Goal: Task Accomplishment & Management: Manage account settings

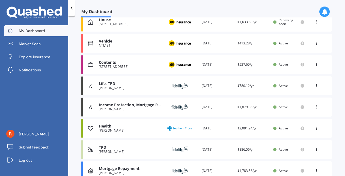
scroll to position [125, 0]
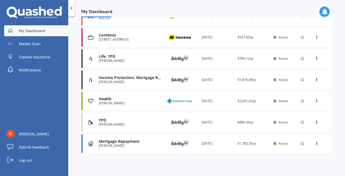
click at [125, 78] on div "Income Protection, Mortgage Repayment" at bounding box center [130, 78] width 63 height 5
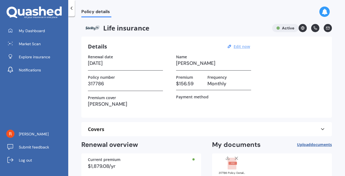
click at [244, 48] on u "Edit now" at bounding box center [242, 46] width 16 height 5
select select "16"
select select "11"
select select "2026"
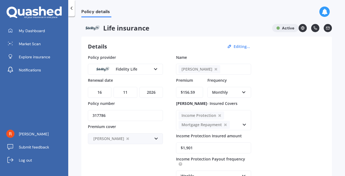
drag, startPoint x: 196, startPoint y: 93, endPoint x: 162, endPoint y: 94, distance: 33.9
type input "$148.63"
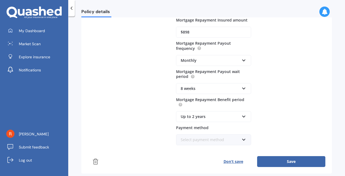
click at [297, 164] on button "Save" at bounding box center [291, 161] width 68 height 11
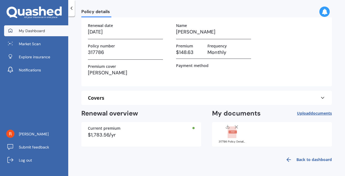
click at [32, 30] on span "My Dashboard" at bounding box center [32, 30] width 26 height 5
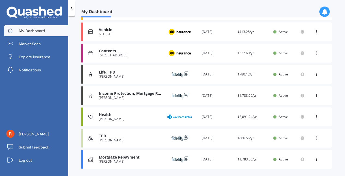
scroll to position [125, 0]
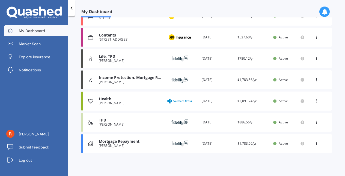
click at [315, 144] on icon at bounding box center [317, 142] width 4 height 3
click at [295, 166] on div "Delete" at bounding box center [305, 165] width 54 height 11
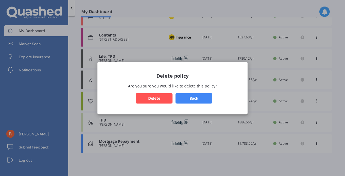
click at [159, 98] on button "Delete" at bounding box center [154, 98] width 37 height 10
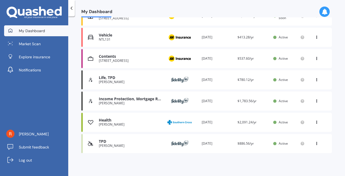
click at [206, 79] on div "Renewal date [DATE]" at bounding box center [217, 79] width 31 height 5
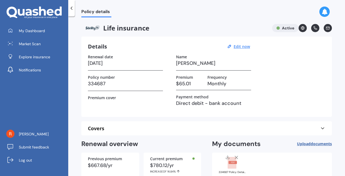
click at [70, 5] on div at bounding box center [71, 8] width 7 height 16
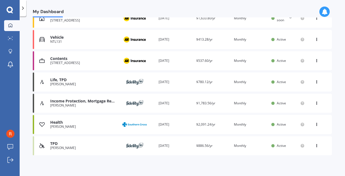
scroll to position [92, 0]
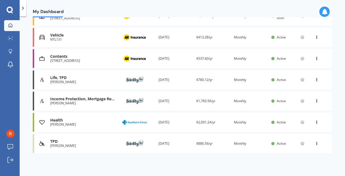
click at [166, 143] on div "Renewal date [DATE]" at bounding box center [175, 143] width 33 height 5
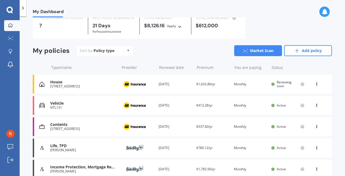
scroll to position [92, 0]
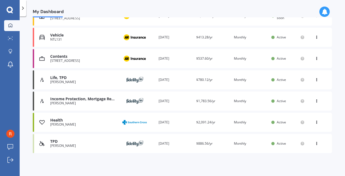
click at [164, 143] on div "Renewal date [DATE]" at bounding box center [175, 143] width 33 height 5
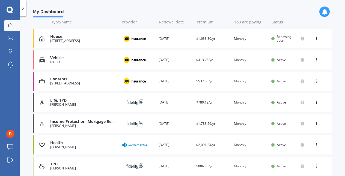
scroll to position [82, 0]
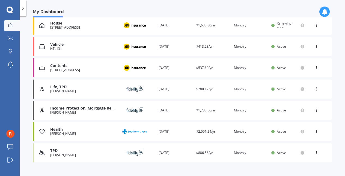
click at [168, 90] on div "Renewal date [DATE]" at bounding box center [175, 89] width 33 height 5
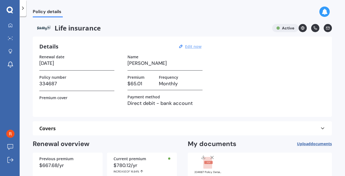
click at [194, 47] on u "Edit now" at bounding box center [193, 46] width 16 height 5
select select "22"
select select "05"
select select "2026"
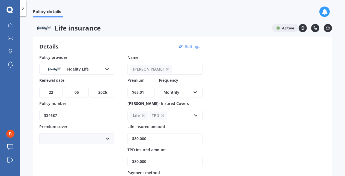
drag, startPoint x: 147, startPoint y: 91, endPoint x: 120, endPoint y: 94, distance: 26.6
click at [122, 93] on div "Policy provider Fidelity Life AA AIA AMP ANZ ASB Asteron Life BNZ Chubb Cigna C…" at bounding box center [182, 123] width 286 height 136
type input "$73.88"
click at [231, 81] on div "Policy provider Fidelity Life AA AIA AMP ANZ ASB Asteron Life BNZ Chubb Cigna C…" at bounding box center [182, 123] width 286 height 136
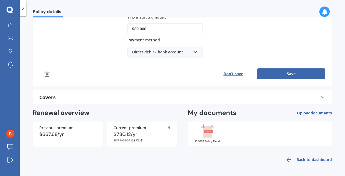
click at [289, 73] on button "Save" at bounding box center [291, 74] width 68 height 11
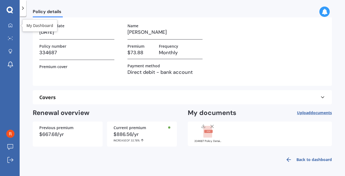
drag, startPoint x: 8, startPoint y: 27, endPoint x: 28, endPoint y: 30, distance: 20.7
click at [8, 27] on div at bounding box center [10, 25] width 8 height 5
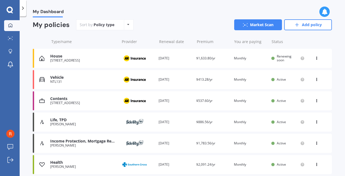
scroll to position [82, 0]
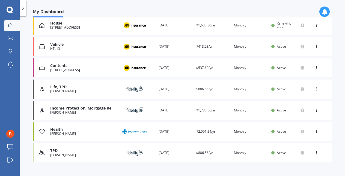
click at [168, 151] on div "Renewal date [DATE]" at bounding box center [175, 152] width 33 height 5
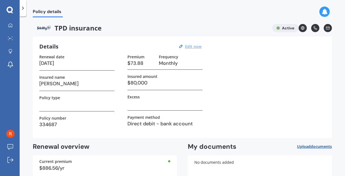
click at [197, 46] on u "Edit now" at bounding box center [193, 46] width 16 height 5
select select "16"
select select "12"
select select "2025"
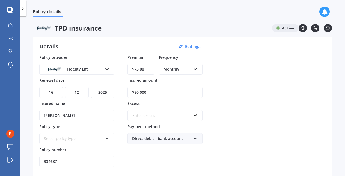
drag, startPoint x: 149, startPoint y: 67, endPoint x: 119, endPoint y: 72, distance: 30.5
click at [119, 72] on div "Policy provider Fidelity Life AIA ANZ Asteron Life Fidelity Life MAS Other Part…" at bounding box center [182, 111] width 286 height 113
type input "$55.64"
click at [230, 90] on div "Policy provider Fidelity Life AIA ANZ Asteron Life Fidelity Life MAS Other Part…" at bounding box center [182, 111] width 286 height 113
drag, startPoint x: 160, startPoint y: 91, endPoint x: 132, endPoint y: 93, distance: 27.6
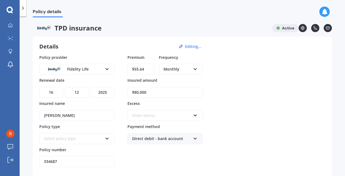
click at [132, 93] on input "$80,000" at bounding box center [164, 92] width 75 height 11
type input "$20,000"
click at [248, 96] on div "Policy provider Fidelity Life AIA ANZ Asteron Life Fidelity Life MAS Other Part…" at bounding box center [182, 111] width 286 height 113
drag, startPoint x: 66, startPoint y: 161, endPoint x: 25, endPoint y: 162, distance: 40.7
click at [25, 162] on div "Policy details TPD insurance Active Details Editing... Policy provider Fidelity…" at bounding box center [182, 97] width 325 height 160
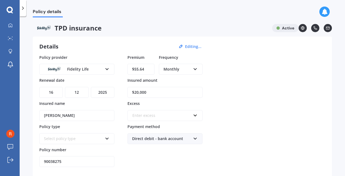
type input "90038275"
click at [128, 160] on div "Premium $55.64 Frequency Monthly Yearly Six-Monthly Quarterly Monthly Fortnight…" at bounding box center [164, 111] width 75 height 113
click at [73, 138] on div "Select policy type" at bounding box center [73, 139] width 59 height 6
click at [108, 138] on icon at bounding box center [107, 138] width 5 height 4
click at [107, 138] on icon at bounding box center [107, 138] width 5 height 4
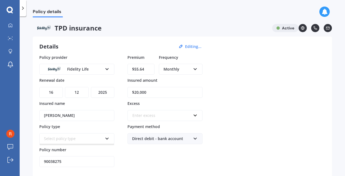
click at [106, 140] on icon at bounding box center [107, 138] width 5 height 4
click at [49, 92] on select "DD 01 02 03 04 05 06 07 08 09 10 11 12 13 14 15 16 17 18 19 20 21 22 23 24 25 2…" at bounding box center [50, 92] width 23 height 11
select select "22"
click at [39, 87] on select "DD 01 02 03 04 05 06 07 08 09 10 11 12 13 14 15 16 17 18 19 20 21 22 23 24 25 2…" at bounding box center [50, 92] width 23 height 11
click at [74, 91] on select "MM 01 02 03 04 05 06 07 08 09 10 11 12" at bounding box center [76, 92] width 23 height 11
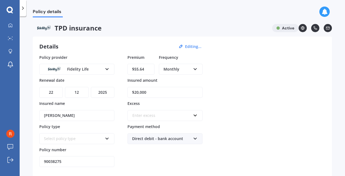
select select "05"
click at [65, 87] on select "MM 01 02 03 04 05 06 07 08 09 10 11 12" at bounding box center [76, 92] width 23 height 11
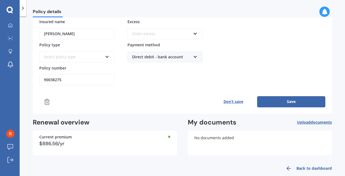
scroll to position [91, 0]
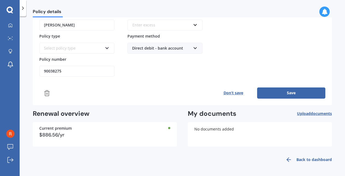
click at [311, 114] on span "documents" at bounding box center [321, 113] width 21 height 5
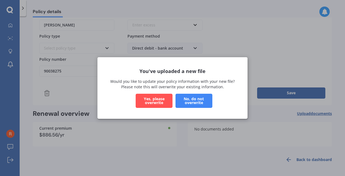
click at [158, 101] on button "Yes, please overwrite" at bounding box center [154, 101] width 37 height 14
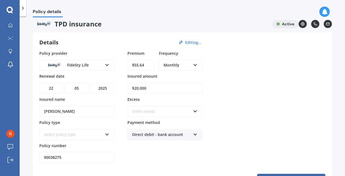
scroll to position [0, 0]
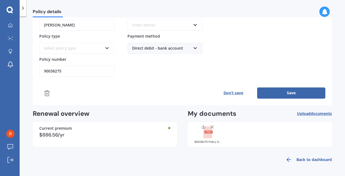
click at [290, 93] on button "Save" at bounding box center [291, 93] width 68 height 11
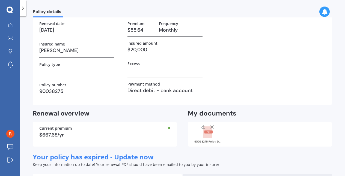
scroll to position [91, 0]
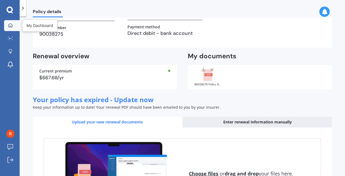
click at [9, 25] on icon at bounding box center [10, 25] width 4 height 4
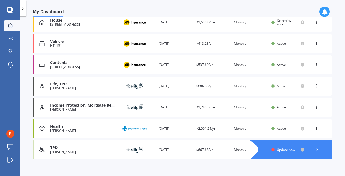
scroll to position [92, 0]
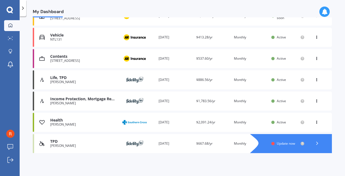
click at [277, 144] on span "Update now" at bounding box center [286, 143] width 18 height 5
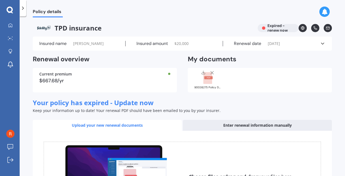
click at [255, 126] on div "Enter renewal information manually" at bounding box center [257, 125] width 149 height 11
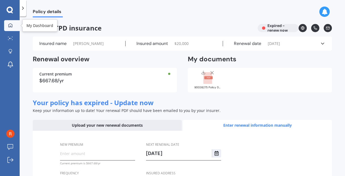
drag, startPoint x: 10, startPoint y: 26, endPoint x: 16, endPoint y: 27, distance: 5.8
click at [10, 26] on icon at bounding box center [10, 25] width 4 height 4
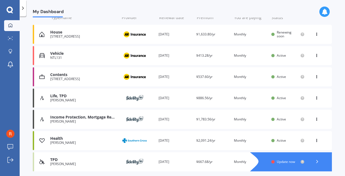
scroll to position [92, 0]
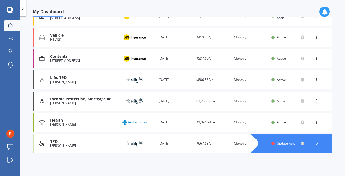
click at [170, 80] on div "Renewal date [DATE]" at bounding box center [175, 79] width 33 height 5
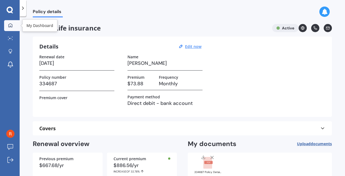
click at [8, 26] on icon at bounding box center [10, 25] width 4 height 4
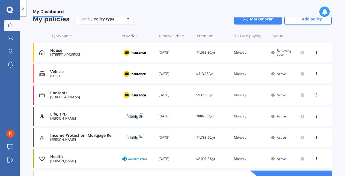
click at [81, 136] on div "Income Protection, Mortgage Repayment" at bounding box center [83, 135] width 66 height 5
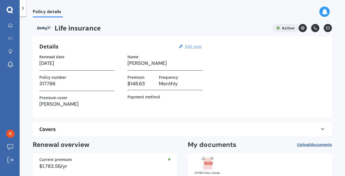
click at [198, 46] on u "Edit now" at bounding box center [193, 46] width 16 height 5
select select "16"
select select "11"
select select "2026"
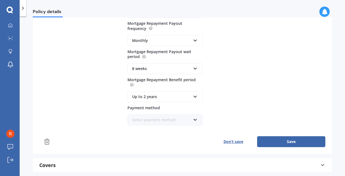
scroll to position [246, 0]
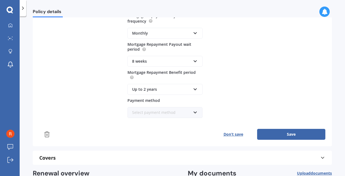
click at [177, 116] on div "Select payment method" at bounding box center [161, 113] width 59 height 6
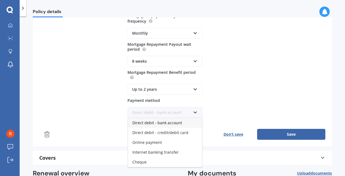
click at [159, 126] on span "Direct debit - bank account" at bounding box center [157, 122] width 50 height 5
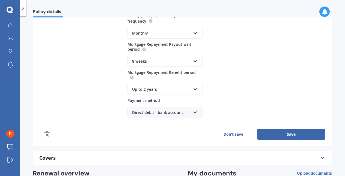
click at [279, 140] on button "Save" at bounding box center [291, 134] width 68 height 11
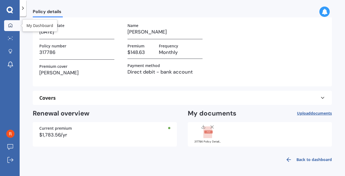
click at [9, 29] on link "My Dashboard" at bounding box center [12, 25] width 16 height 11
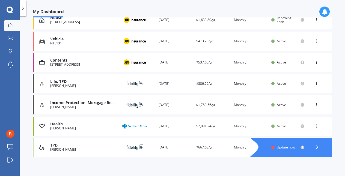
scroll to position [92, 0]
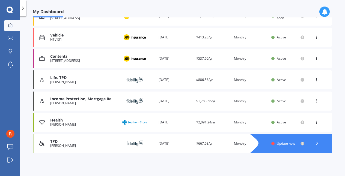
click at [289, 144] on span "Update now" at bounding box center [286, 143] width 18 height 5
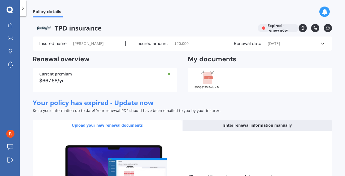
click at [321, 44] on polyline at bounding box center [322, 43] width 3 height 1
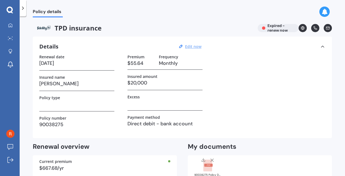
click at [192, 48] on u "Edit now" at bounding box center [193, 46] width 16 height 5
select select "22"
select select "05"
select select "2025"
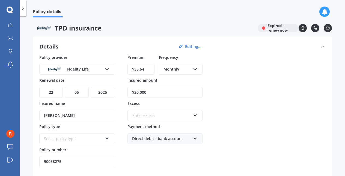
click at [91, 27] on span "TPD insurance" at bounding box center [143, 28] width 221 height 8
click at [84, 28] on span "TPD insurance" at bounding box center [143, 28] width 221 height 8
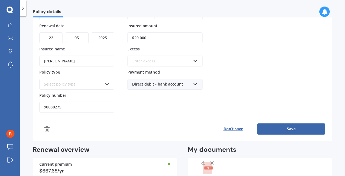
click at [103, 85] on div "Select policy type" at bounding box center [76, 84] width 75 height 11
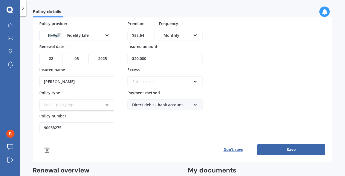
scroll to position [11, 0]
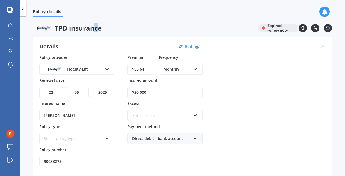
click at [96, 31] on span "TPD insurance" at bounding box center [143, 28] width 221 height 8
click at [101, 31] on span "TPD insurance" at bounding box center [143, 28] width 221 height 8
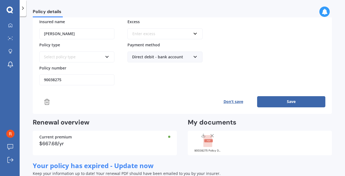
click at [288, 103] on button "Save" at bounding box center [291, 101] width 68 height 11
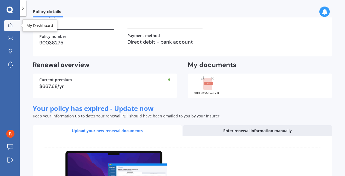
click at [10, 25] on icon at bounding box center [10, 25] width 4 height 4
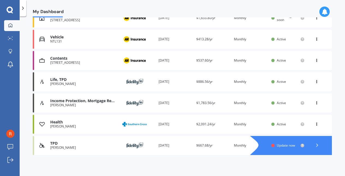
scroll to position [92, 0]
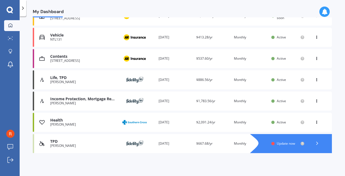
click at [287, 145] on span "Update now" at bounding box center [286, 143] width 18 height 5
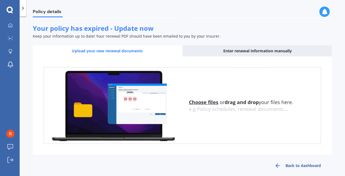
scroll to position [80, 0]
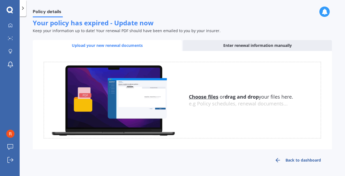
click at [261, 46] on div "Enter renewal information manually" at bounding box center [257, 45] width 149 height 11
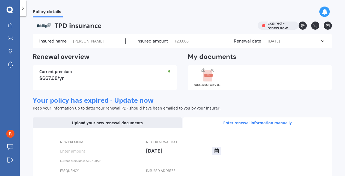
scroll to position [0, 0]
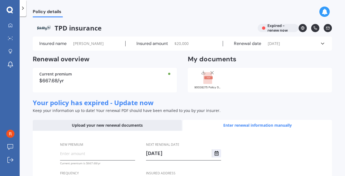
click at [313, 43] on div "Renewal date [DATE]" at bounding box center [271, 43] width 97 height 5
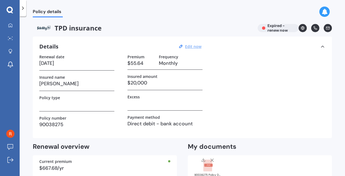
click at [191, 47] on u "Edit now" at bounding box center [193, 46] width 16 height 5
select select "22"
select select "05"
select select "2025"
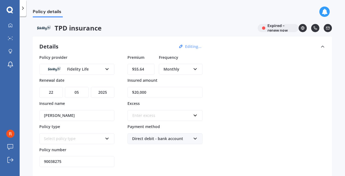
click at [53, 143] on div "Select policy type" at bounding box center [76, 138] width 75 height 11
click at [56, 139] on div "Select policy type" at bounding box center [73, 139] width 59 height 6
drag, startPoint x: 151, startPoint y: 106, endPoint x: 152, endPoint y: 113, distance: 6.6
click at [152, 109] on div "Enter excess No results found." at bounding box center [164, 112] width 75 height 18
click at [152, 113] on div "Enter excess" at bounding box center [161, 116] width 59 height 6
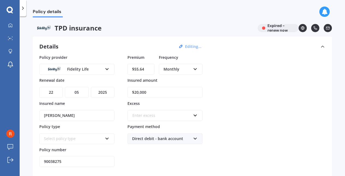
drag, startPoint x: 213, startPoint y: 102, endPoint x: 211, endPoint y: 100, distance: 3.2
click at [213, 102] on div "Policy provider Fidelity Life AIA ANZ Asteron Life Fidelity Life MAS Other Part…" at bounding box center [182, 111] width 286 height 113
click at [11, 28] on link "My Dashboard" at bounding box center [12, 25] width 16 height 11
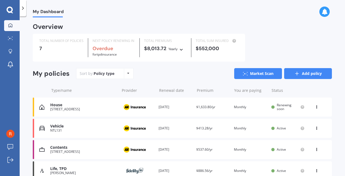
click at [307, 75] on link "Add policy" at bounding box center [308, 73] width 48 height 11
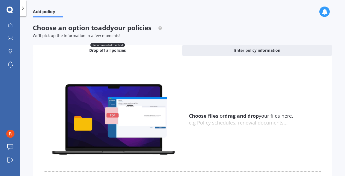
click at [201, 117] on u "Choose files" at bounding box center [203, 116] width 29 height 7
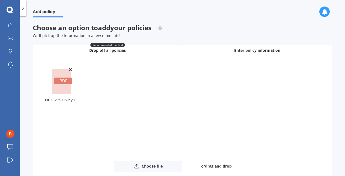
click at [249, 51] on span "Enter policy information" at bounding box center [257, 50] width 46 height 5
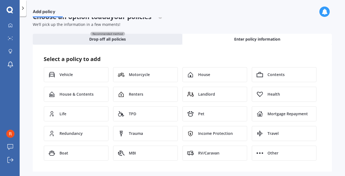
scroll to position [17, 0]
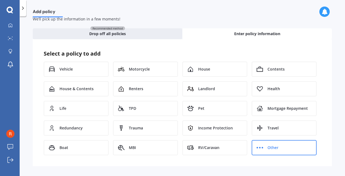
click at [270, 148] on span "Other" at bounding box center [272, 147] width 11 height 5
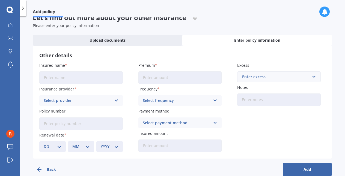
scroll to position [20, 0]
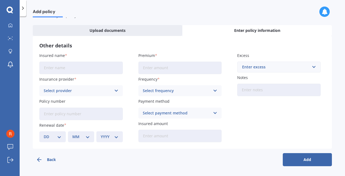
click at [53, 160] on button "Back" at bounding box center [57, 159] width 49 height 13
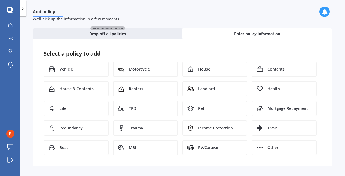
scroll to position [17, 0]
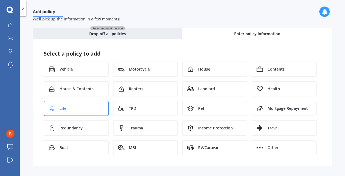
click at [66, 108] on span "Life" at bounding box center [63, 108] width 7 height 5
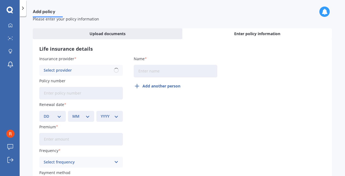
scroll to position [20, 0]
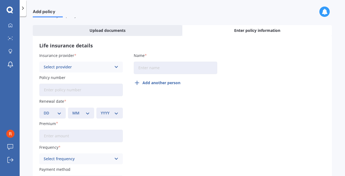
click at [115, 66] on icon at bounding box center [116, 67] width 5 height 6
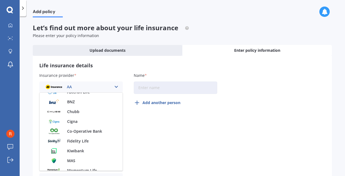
scroll to position [82, 0]
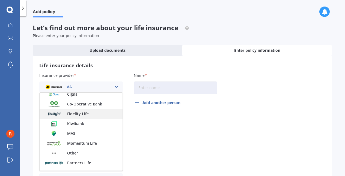
click at [85, 113] on span "Fidelity Life" at bounding box center [78, 114] width 22 height 4
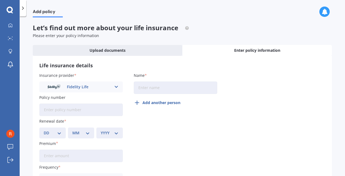
drag, startPoint x: 147, startPoint y: 90, endPoint x: 151, endPoint y: 89, distance: 3.9
click at [147, 90] on input "Name" at bounding box center [176, 88] width 84 height 13
type input "[PERSON_NAME]"
click at [56, 109] on input "Policy number" at bounding box center [81, 110] width 84 height 13
type input "90038275"
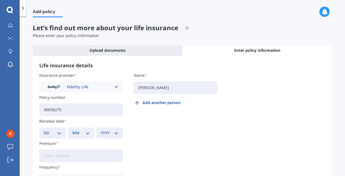
click at [51, 132] on select "DD 01 02 03 04 05 06 07 08 09 10 11 12 13 14 15 16 17 18 19 20 21 22 23 24 25 2…" at bounding box center [53, 133] width 18 height 6
select select "22"
click at [44, 130] on select "DD 01 02 03 04 05 06 07 08 09 10 11 12 13 14 15 16 17 18 19 20 21 22 23 24 25 2…" at bounding box center [53, 133] width 18 height 6
click at [85, 131] on select "MM 01 02 03 04 05 06 07 08 09 10 11 12" at bounding box center [81, 133] width 18 height 6
select select "05"
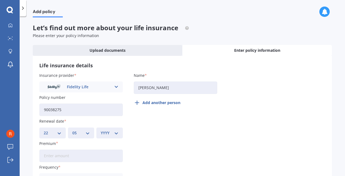
click at [72, 130] on select "MM 01 02 03 04 05 06 07 08 09 10 11 12" at bounding box center [81, 133] width 18 height 6
click at [113, 133] on select "YYYY 2027 2026 2025 2024 2023 2022 2021 2020 2019 2018 2017 2016 2015 2014 2013…" at bounding box center [110, 133] width 18 height 6
select select "2026"
click at [101, 130] on select "YYYY 2027 2026 2025 2024 2023 2022 2021 2020 2019 2018 2017 2016 2015 2014 2013…" at bounding box center [110, 133] width 18 height 6
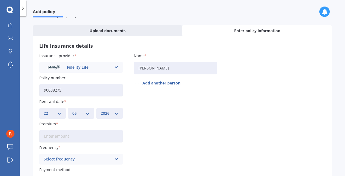
scroll to position [27, 0]
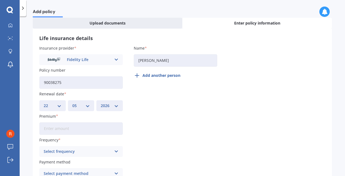
click at [72, 128] on input "Premium" at bounding box center [81, 129] width 84 height 13
type input "$55.64"
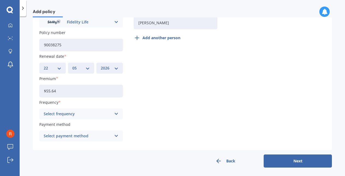
scroll to position [66, 0]
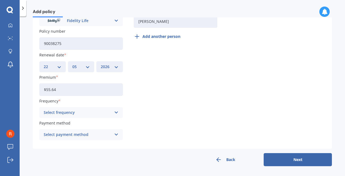
click at [72, 111] on div "Select frequency" at bounding box center [78, 113] width 68 height 6
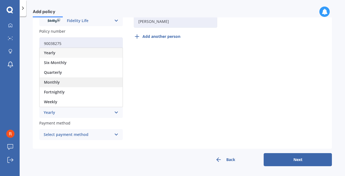
click at [64, 82] on div "Monthly" at bounding box center [81, 83] width 83 height 10
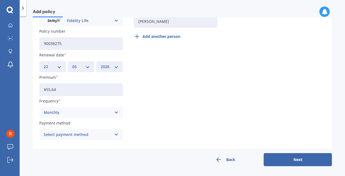
click at [85, 137] on div "Select payment method" at bounding box center [78, 135] width 68 height 6
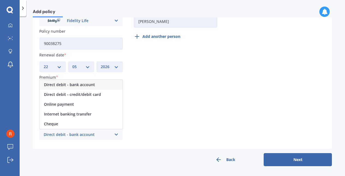
click at [79, 85] on span "Direct debit - bank account" at bounding box center [69, 85] width 51 height 4
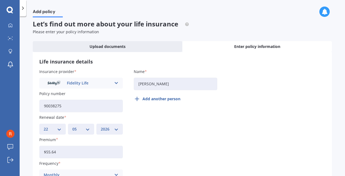
scroll to position [0, 0]
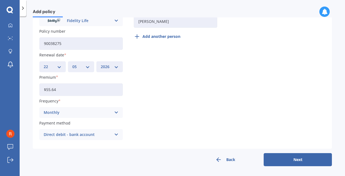
drag, startPoint x: 291, startPoint y: 158, endPoint x: 282, endPoint y: 156, distance: 9.3
click at [291, 158] on button "Next" at bounding box center [298, 159] width 68 height 13
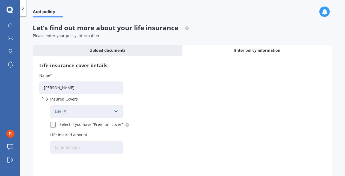
click at [52, 122] on label at bounding box center [53, 122] width 7 height 0
click at [52, 124] on input "Select if you have “Premium cover”" at bounding box center [52, 124] width 5 height 5
checkbox input "true"
click at [81, 150] on input "Life Insured amount" at bounding box center [86, 147] width 73 height 13
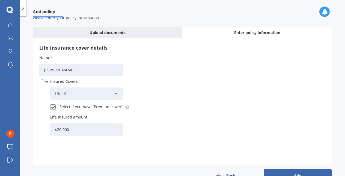
scroll to position [34, 0]
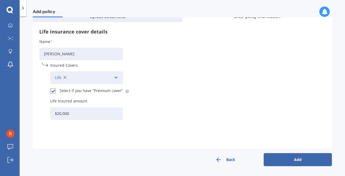
type input "$20,000"
click at [292, 157] on button "Add" at bounding box center [298, 159] width 68 height 13
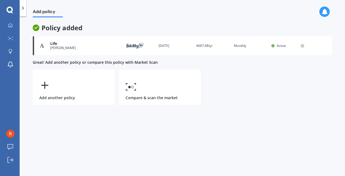
scroll to position [0, 0]
click at [8, 28] on div at bounding box center [10, 25] width 8 height 5
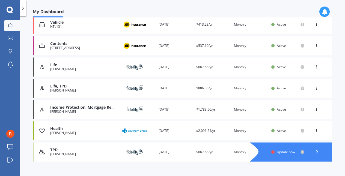
scroll to position [113, 0]
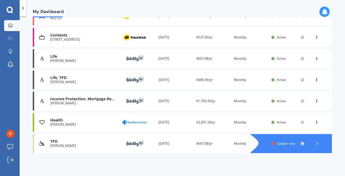
click at [320, 143] on div at bounding box center [317, 144] width 16 height 8
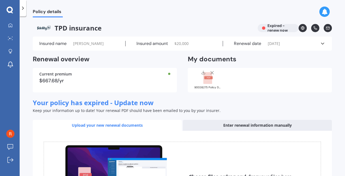
click at [320, 43] on icon at bounding box center [322, 43] width 5 height 5
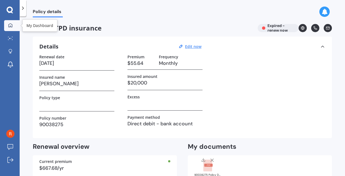
click at [9, 26] on icon at bounding box center [10, 25] width 4 height 4
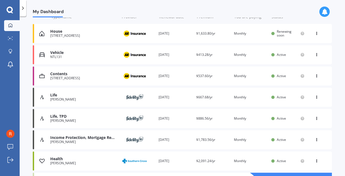
scroll to position [113, 0]
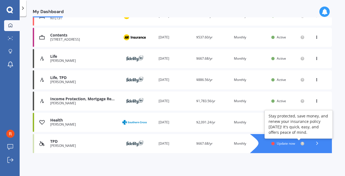
click at [301, 144] on circle at bounding box center [303, 144] width 4 height 4
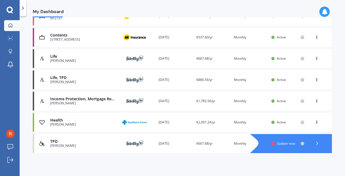
click at [315, 141] on icon at bounding box center [316, 143] width 5 height 5
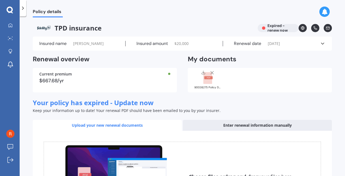
click at [281, 127] on div "Enter renewal information manually" at bounding box center [257, 125] width 149 height 11
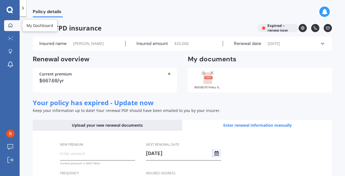
click at [10, 25] on icon at bounding box center [10, 25] width 4 height 4
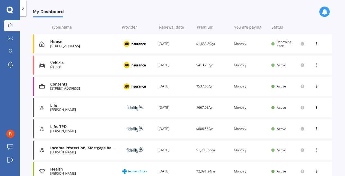
scroll to position [55, 0]
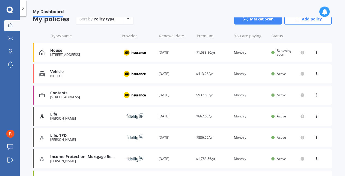
click at [159, 137] on div "Renewal date [DATE]" at bounding box center [175, 137] width 33 height 5
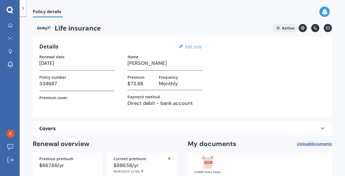
click at [198, 46] on u "Edit now" at bounding box center [193, 46] width 16 height 5
select select "22"
select select "05"
select select "2026"
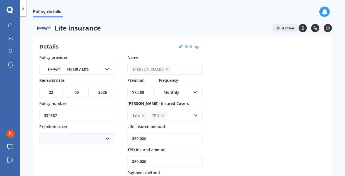
click at [55, 91] on select "DD 01 02 03 04 05 06 07 08 09 10 11 12 13 14 15 16 17 18 19 20 21 22 23 24 25 2…" at bounding box center [50, 92] width 23 height 11
select select "16"
click at [39, 87] on select "DD 01 02 03 04 05 06 07 08 09 10 11 12 13 14 15 16 17 18 19 20 21 22 23 24 25 2…" at bounding box center [50, 92] width 23 height 11
click at [77, 91] on select "MM 01 02 03 04 05 06 07 08 09 10 11 12" at bounding box center [76, 92] width 23 height 11
select select "12"
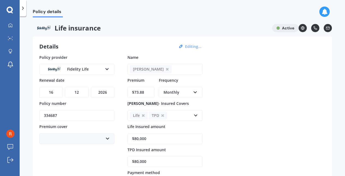
click at [65, 87] on select "MM 01 02 03 04 05 06 07 08 09 10 11 12" at bounding box center [76, 92] width 23 height 11
click at [96, 94] on select "YYYY 2027 2026 2025 2024 2023 2022 2021 2020 2019 2018 2017 2016 2015 2014 2013…" at bounding box center [102, 92] width 23 height 11
select select "2025"
click at [91, 87] on select "YYYY 2027 2026 2025 2024 2023 2022 2021 2020 2019 2018 2017 2016 2015 2014 2013…" at bounding box center [102, 92] width 23 height 11
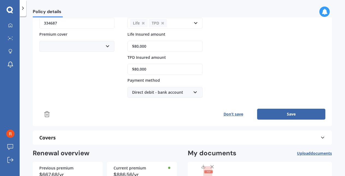
scroll to position [109, 0]
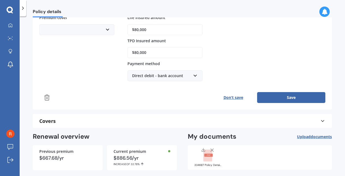
click at [293, 98] on button "Save" at bounding box center [291, 97] width 68 height 11
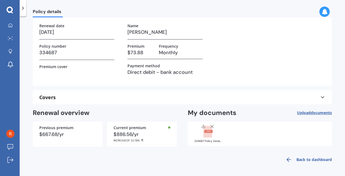
scroll to position [31, 0]
click at [10, 24] on icon at bounding box center [10, 25] width 4 height 4
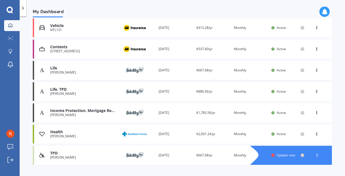
scroll to position [109, 0]
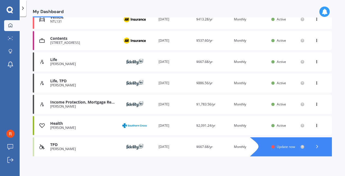
click at [165, 105] on div "Renewal date [DATE]" at bounding box center [175, 104] width 33 height 5
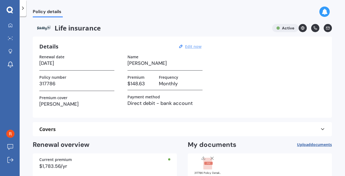
click at [191, 47] on u "Edit now" at bounding box center [193, 46] width 16 height 5
select select "16"
select select "11"
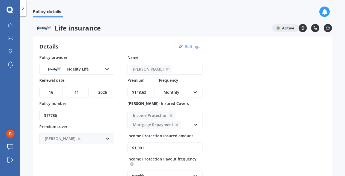
click at [100, 97] on select "YYYY 2027 2026 2025 2024 2023 2022 2021 2020 2019 2018 2017 2016 2015 2014 2013…" at bounding box center [102, 92] width 23 height 11
select select "2025"
click at [91, 87] on select "YYYY 2027 2026 2025 2024 2023 2022 2021 2020 2019 2018 2017 2016 2015 2014 2013…" at bounding box center [102, 92] width 23 height 11
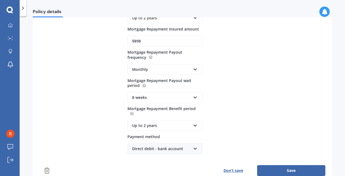
scroll to position [218, 0]
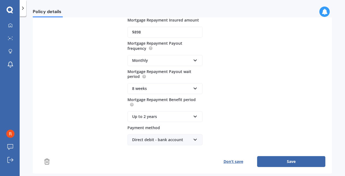
click at [290, 165] on button "Save" at bounding box center [291, 161] width 68 height 11
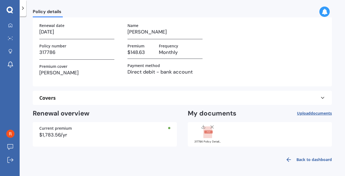
drag, startPoint x: 6, startPoint y: 26, endPoint x: 19, endPoint y: 32, distance: 13.9
click at [6, 26] on div at bounding box center [10, 25] width 8 height 5
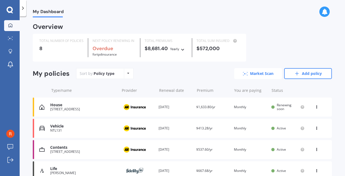
click at [252, 73] on link "Market Scan" at bounding box center [258, 73] width 48 height 11
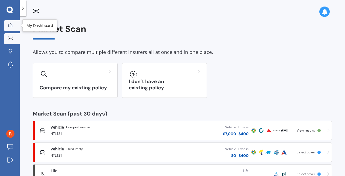
click at [12, 25] on icon at bounding box center [10, 25] width 4 height 4
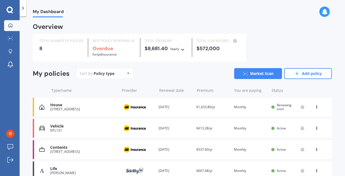
scroll to position [27, 0]
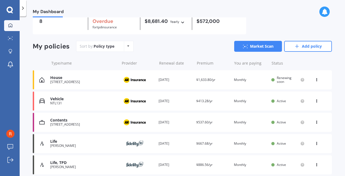
click at [169, 81] on div "Renewal date [DATE]" at bounding box center [175, 79] width 33 height 5
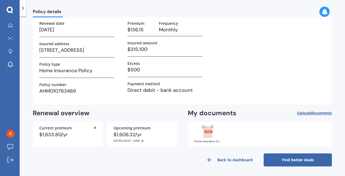
scroll to position [34, 0]
click at [313, 112] on span "documents" at bounding box center [321, 112] width 21 height 5
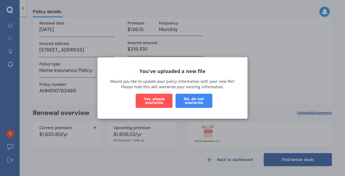
click at [156, 100] on button "Yes, please overwrite" at bounding box center [154, 101] width 37 height 14
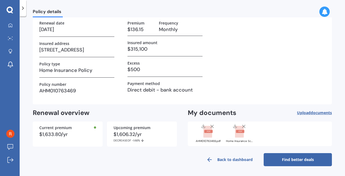
scroll to position [0, 0]
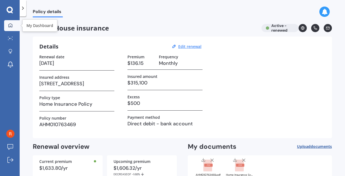
click at [11, 26] on icon at bounding box center [10, 25] width 4 height 4
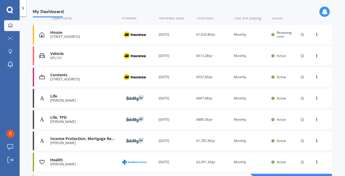
scroll to position [113, 0]
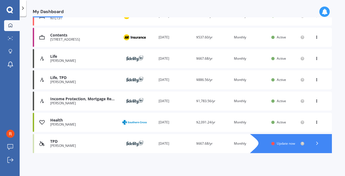
click at [317, 143] on polyline at bounding box center [317, 143] width 1 height 3
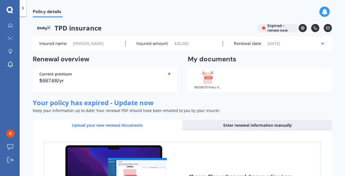
click at [210, 74] on icon at bounding box center [211, 72] width 5 height 5
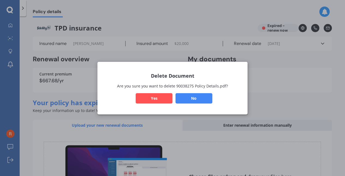
click at [152, 98] on button "Yes" at bounding box center [154, 98] width 37 height 10
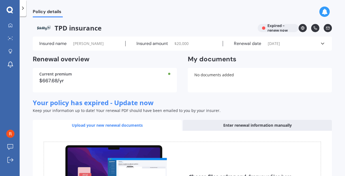
click at [320, 44] on icon at bounding box center [322, 43] width 5 height 5
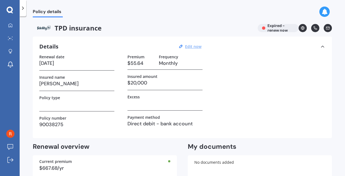
click at [195, 47] on u "Edit now" at bounding box center [193, 46] width 16 height 5
select select "22"
select select "05"
select select "2025"
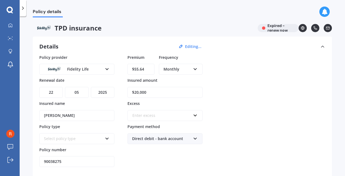
drag, startPoint x: 57, startPoint y: 162, endPoint x: 31, endPoint y: 163, distance: 26.2
click at [31, 163] on div "Policy details TPD insurance Expired - renew now Details Editing... Policy prov…" at bounding box center [182, 97] width 325 height 160
drag, startPoint x: 160, startPoint y: 91, endPoint x: 126, endPoint y: 94, distance: 33.4
click at [126, 94] on div "Policy provider Fidelity Life AIA ANZ Asteron Life Fidelity Life MAS Other Part…" at bounding box center [182, 111] width 286 height 113
drag, startPoint x: 148, startPoint y: 70, endPoint x: 126, endPoint y: 70, distance: 21.9
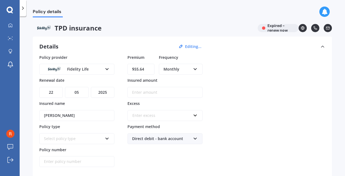
click at [126, 70] on div "Policy provider Fidelity Life AIA ANZ Asteron Life Fidelity Life MAS Other Part…" at bounding box center [182, 111] width 286 height 113
click at [265, 82] on div "Policy provider Fidelity Life AIA ANZ Asteron Life Fidelity Life MAS Other Part…" at bounding box center [182, 111] width 286 height 113
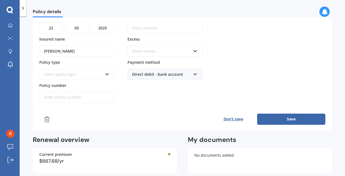
scroll to position [82, 0]
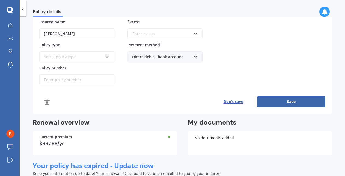
click at [281, 100] on button "Save" at bounding box center [291, 101] width 68 height 11
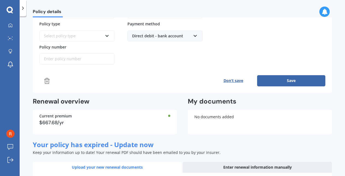
scroll to position [109, 0]
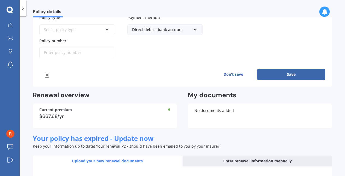
type input "$0.00"
drag, startPoint x: 273, startPoint y: 71, endPoint x: 269, endPoint y: 71, distance: 4.4
click at [273, 71] on button "Save" at bounding box center [291, 74] width 68 height 11
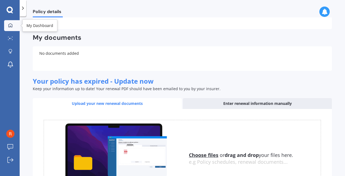
click at [10, 26] on icon at bounding box center [10, 25] width 4 height 4
